Goal: Task Accomplishment & Management: Use online tool/utility

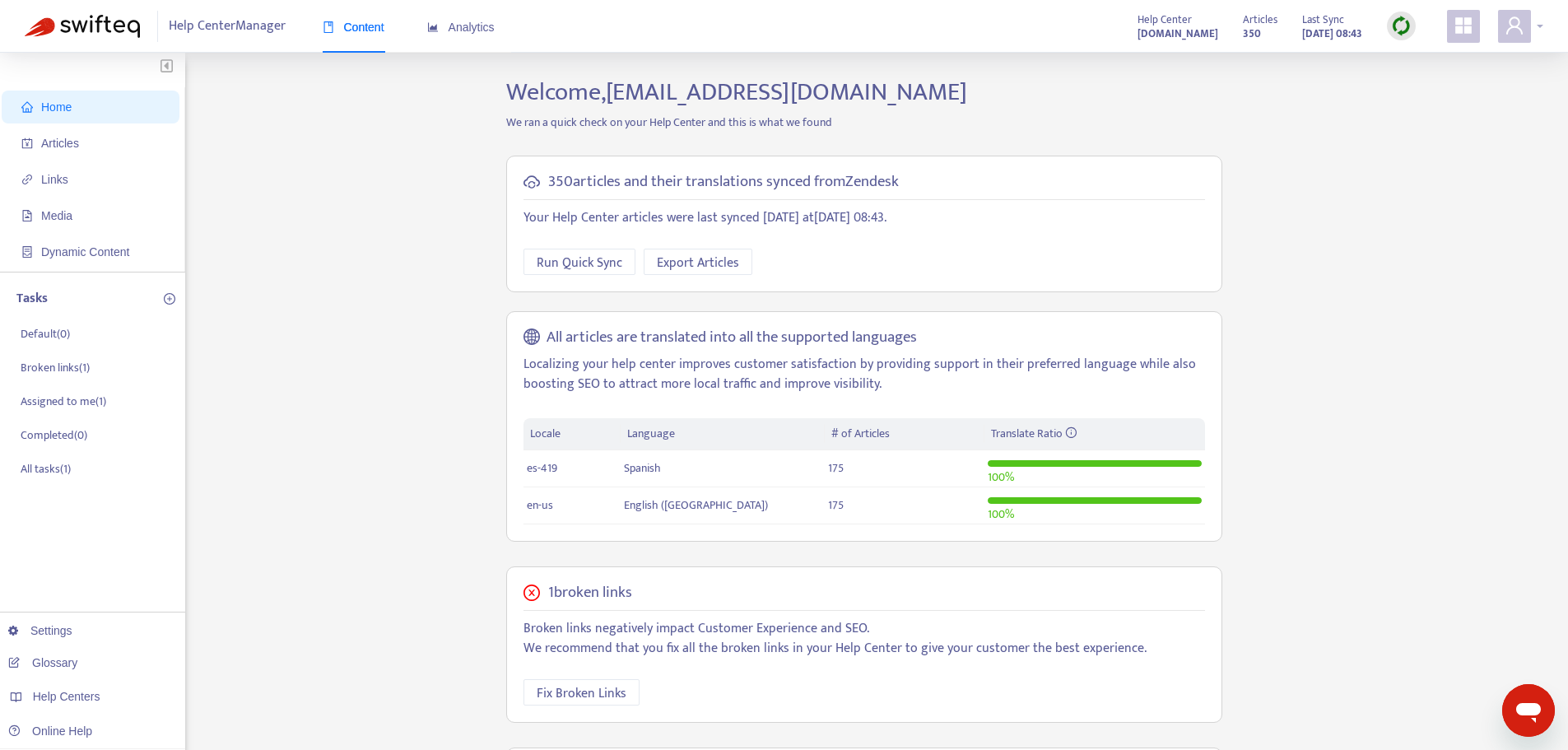
click at [1521, 28] on icon "user" at bounding box center [1514, 25] width 20 height 20
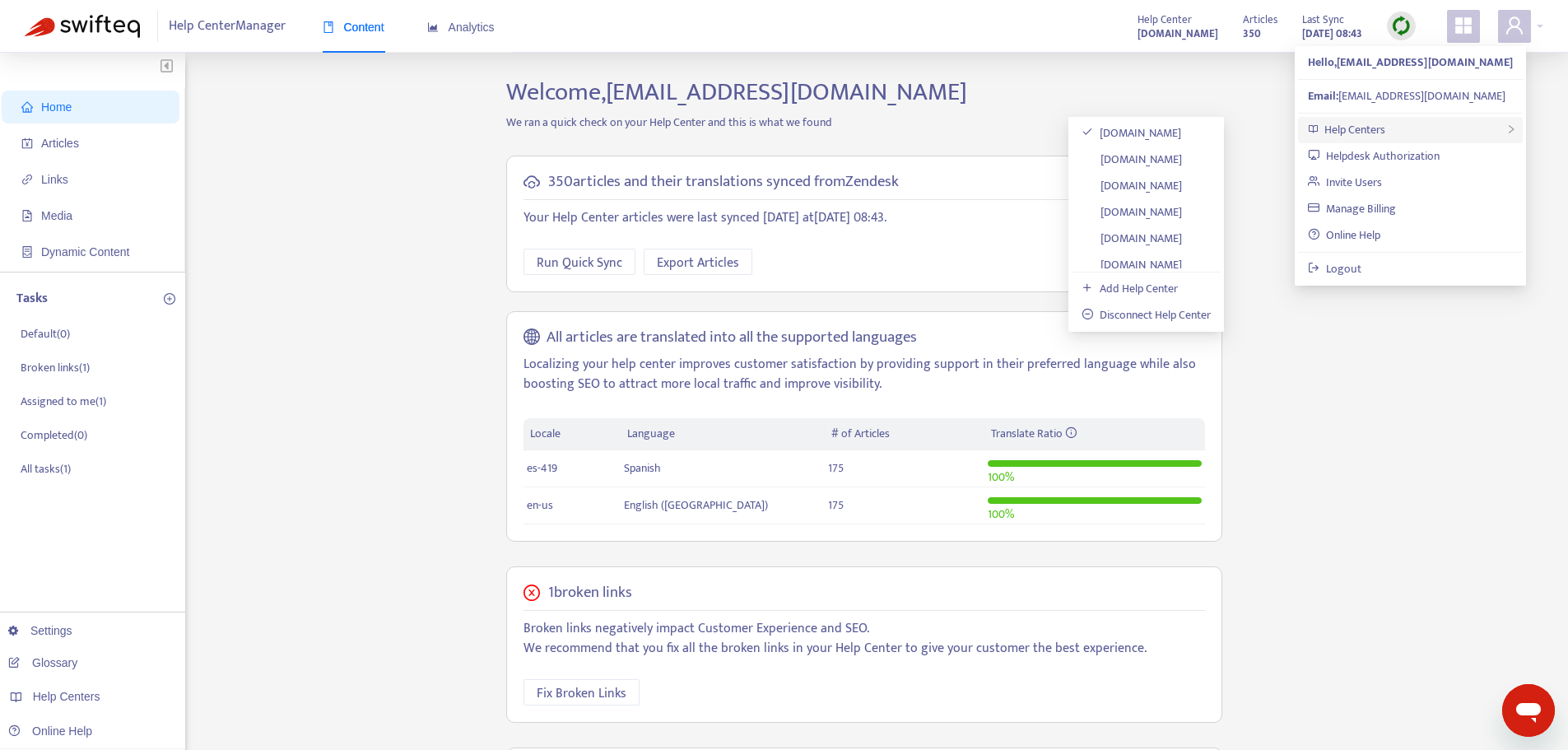
click at [1412, 137] on div "Help Centers" at bounding box center [1410, 130] width 225 height 26
click at [1414, 159] on link "Helpdesk Authorization" at bounding box center [1374, 156] width 132 height 19
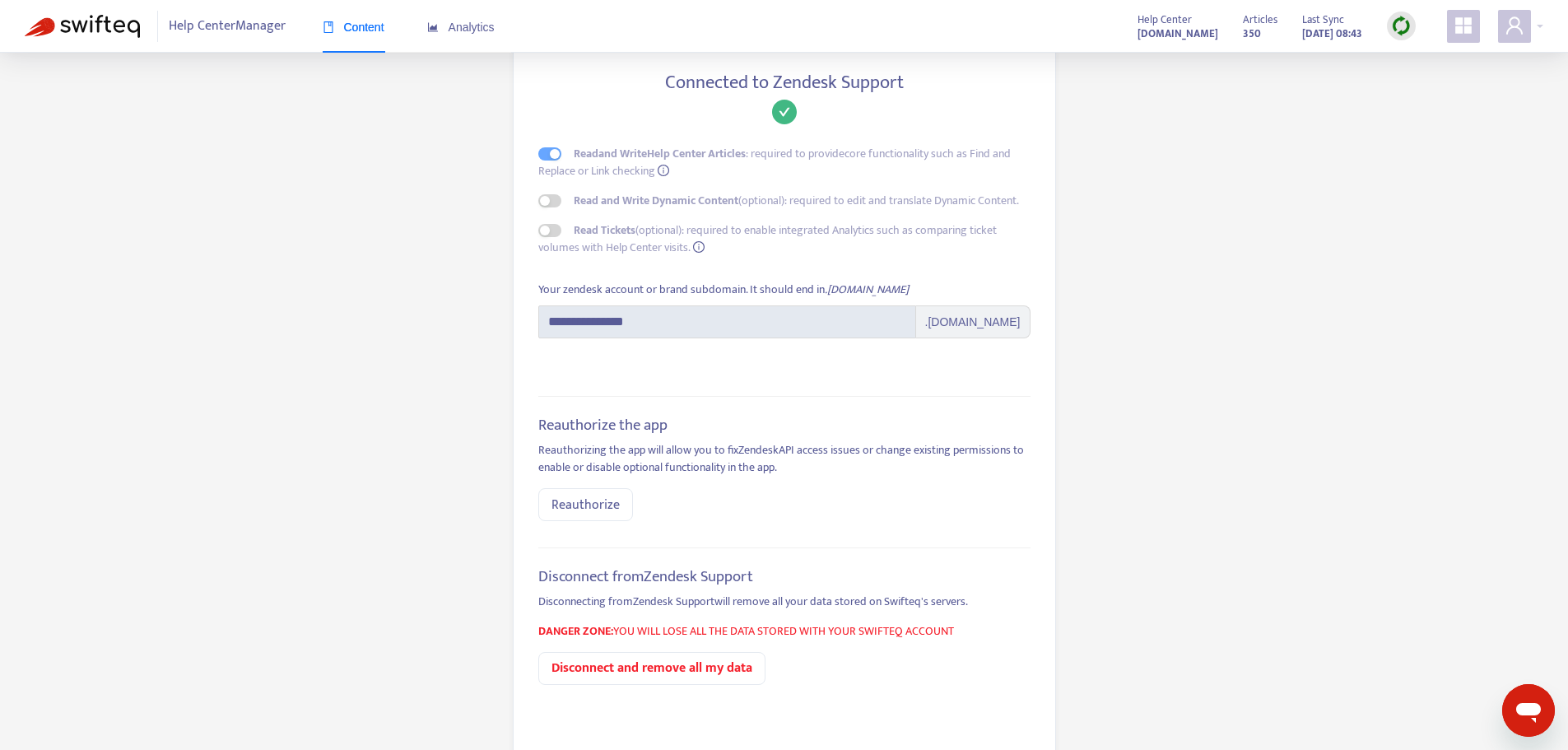
scroll to position [134, 0]
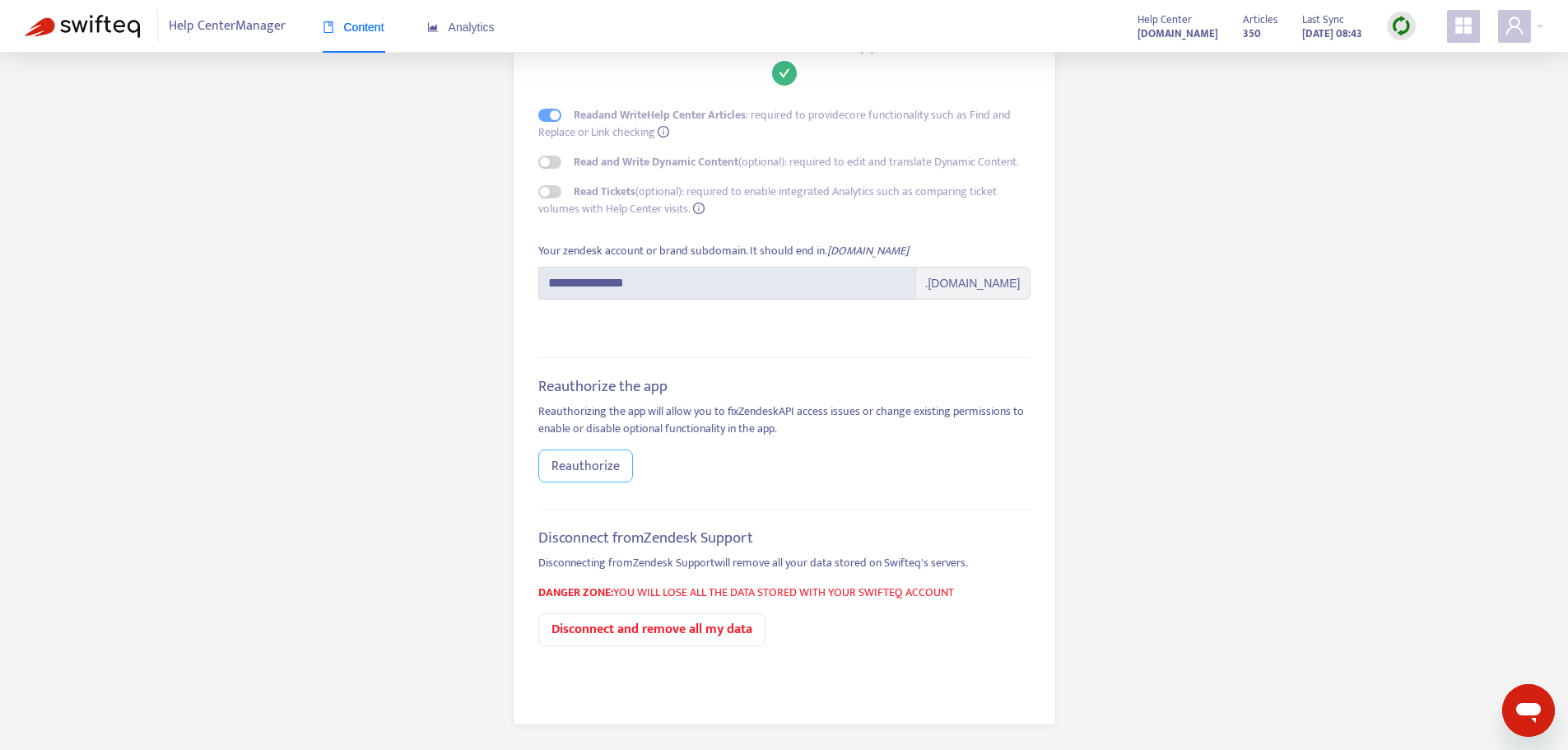
click at [591, 472] on span "Reauthorize" at bounding box center [585, 466] width 68 height 20
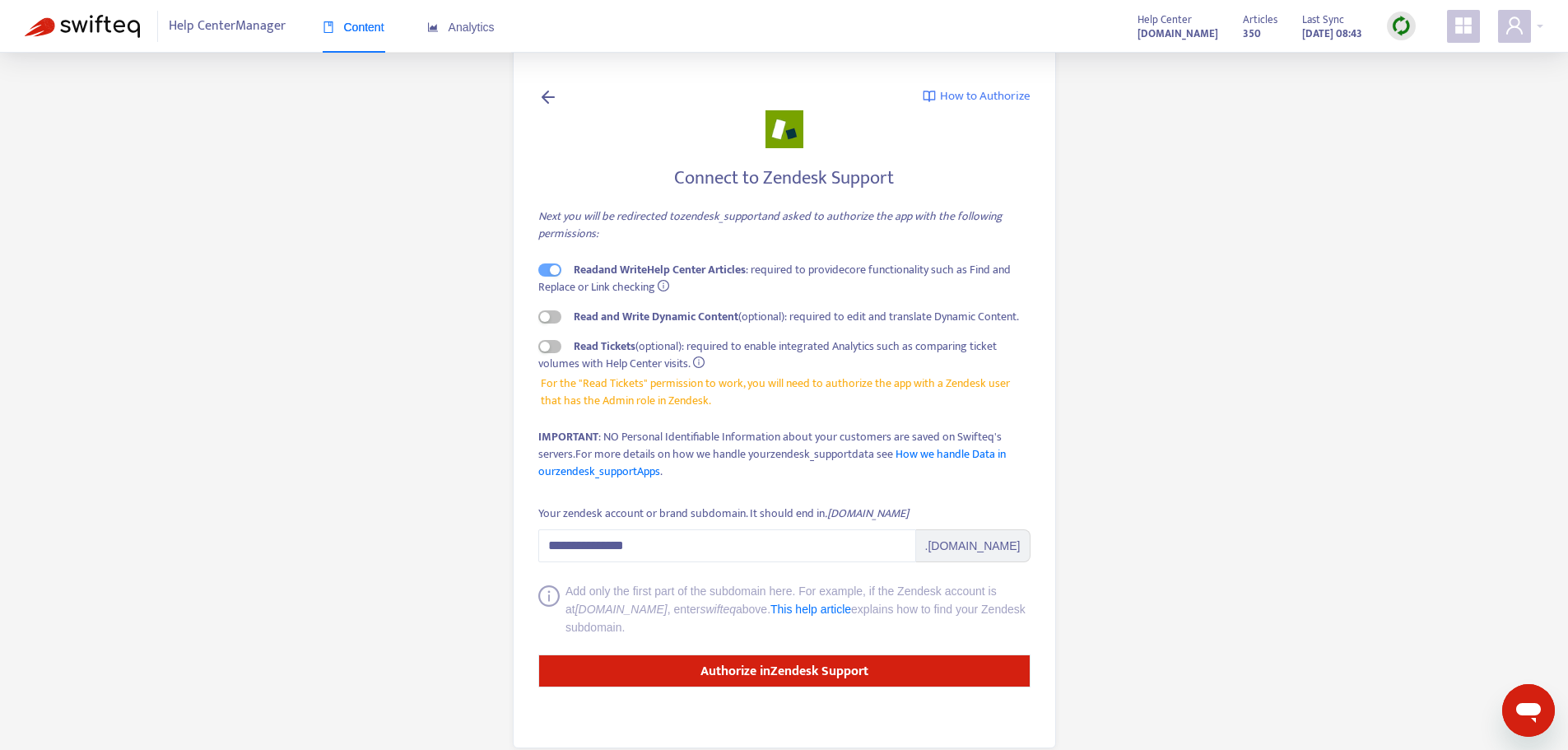
drag, startPoint x: 551, startPoint y: 319, endPoint x: 576, endPoint y: 379, distance: 65.0
click at [551, 319] on span "button" at bounding box center [549, 317] width 23 height 13
click at [550, 321] on div "button" at bounding box center [555, 317] width 10 height 10
click at [814, 666] on strong "Authorize in Zendesk Support" at bounding box center [784, 670] width 168 height 22
